Goal: Find specific page/section: Find specific page/section

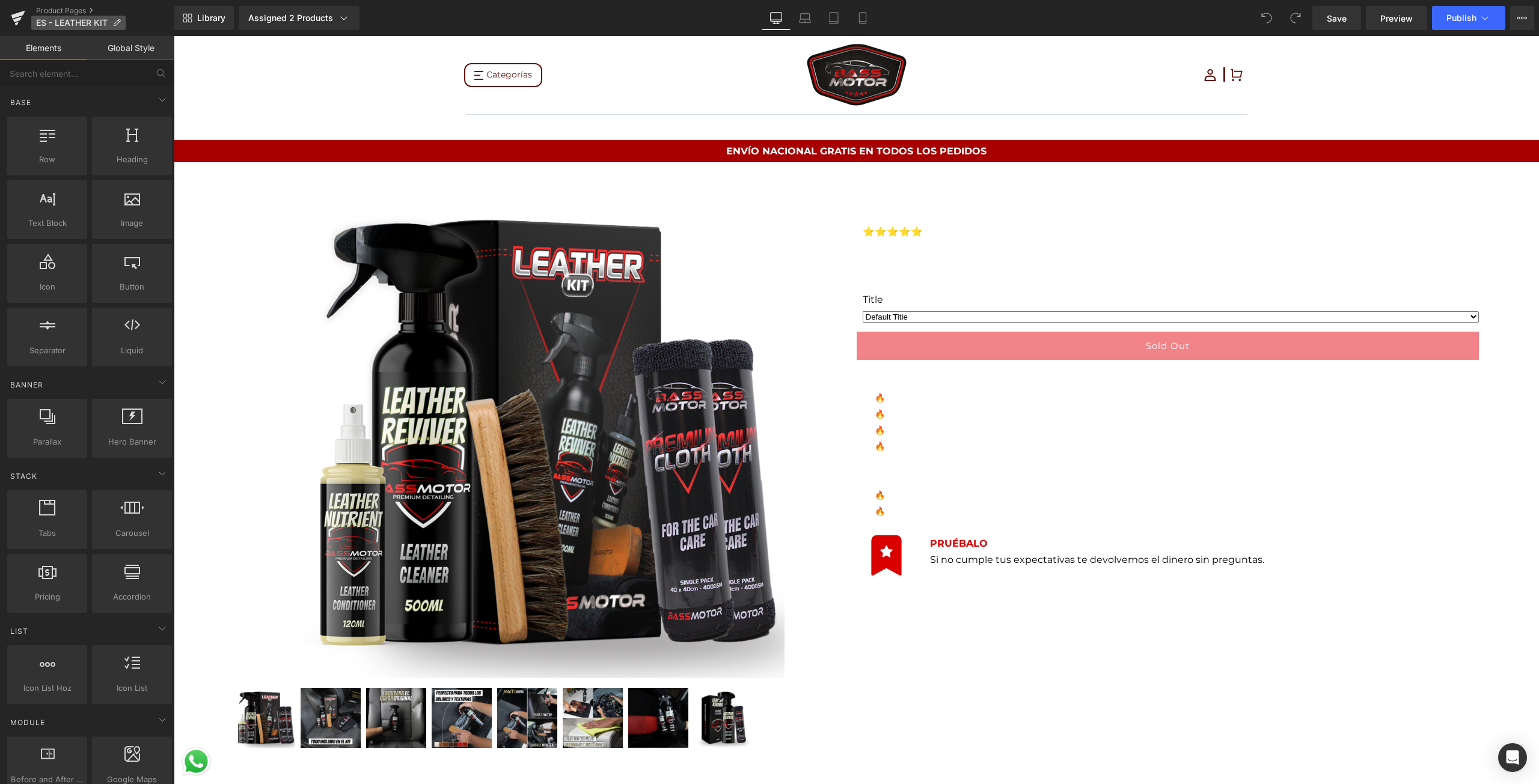
click at [93, 22] on span "ES - LEATHER KIT" at bounding box center [72, 23] width 72 height 10
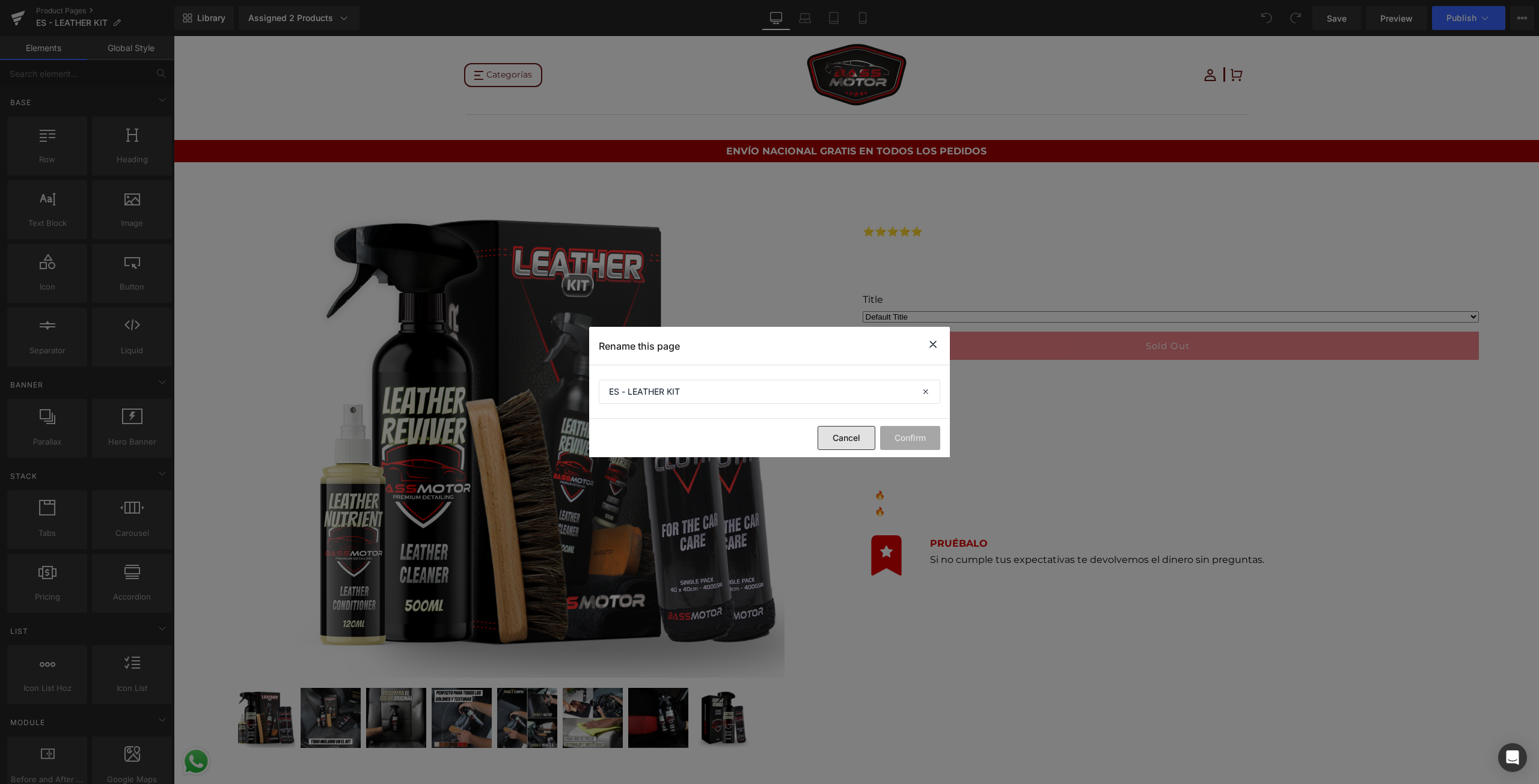
click at [828, 446] on button "Cancel" at bounding box center [846, 438] width 57 height 24
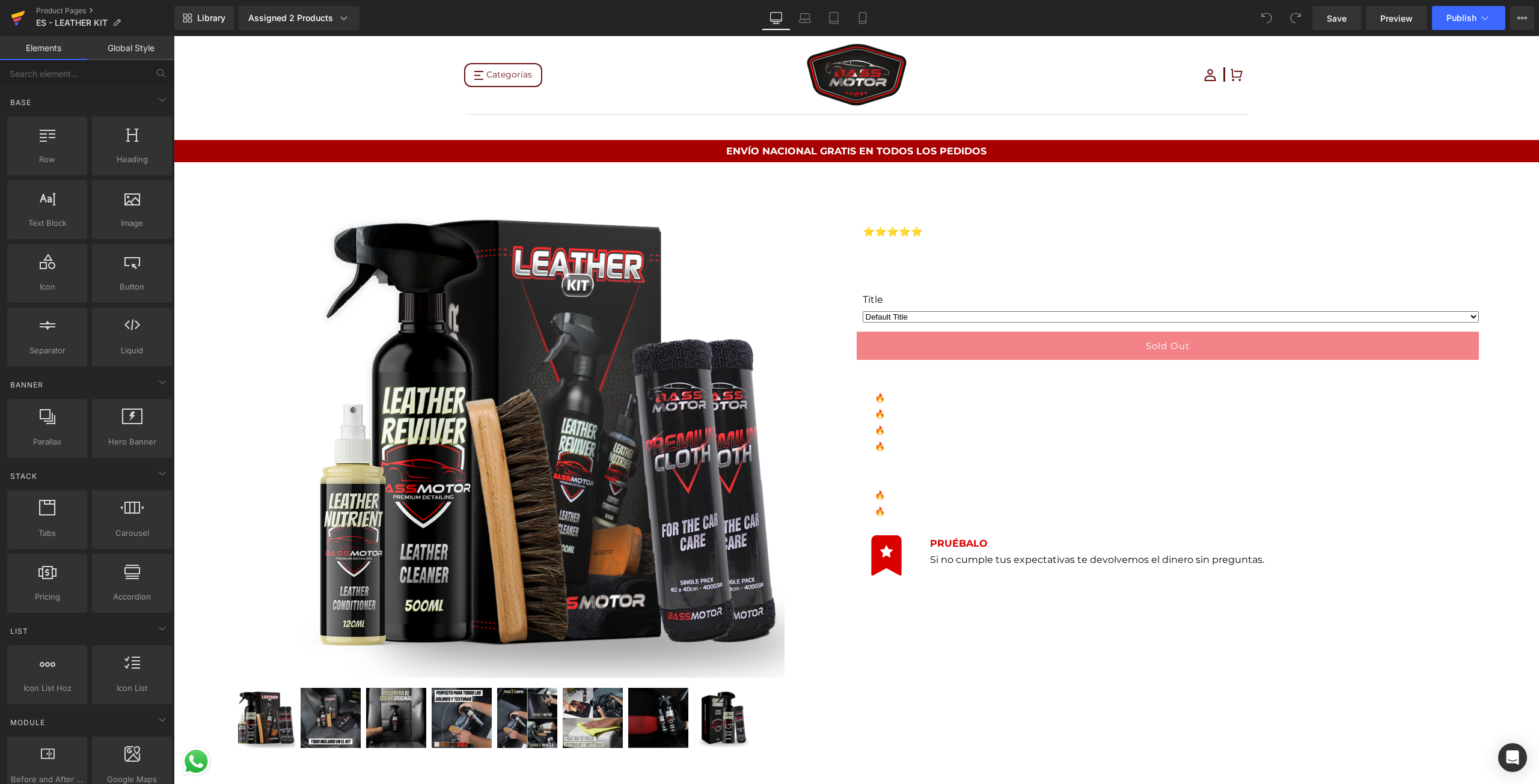
click at [21, 13] on icon at bounding box center [18, 15] width 14 height 8
